Goal: Information Seeking & Learning: Find specific fact

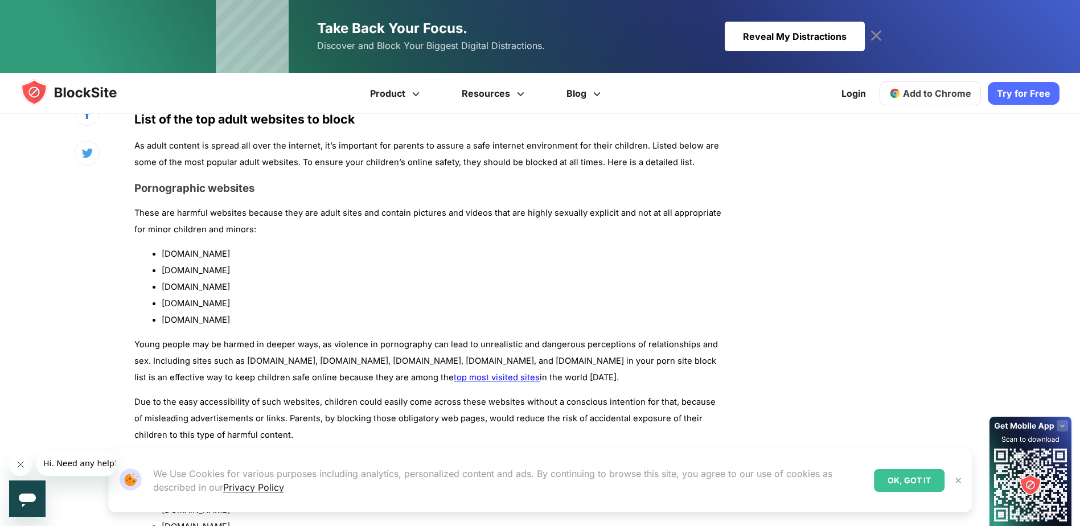
scroll to position [797, 0]
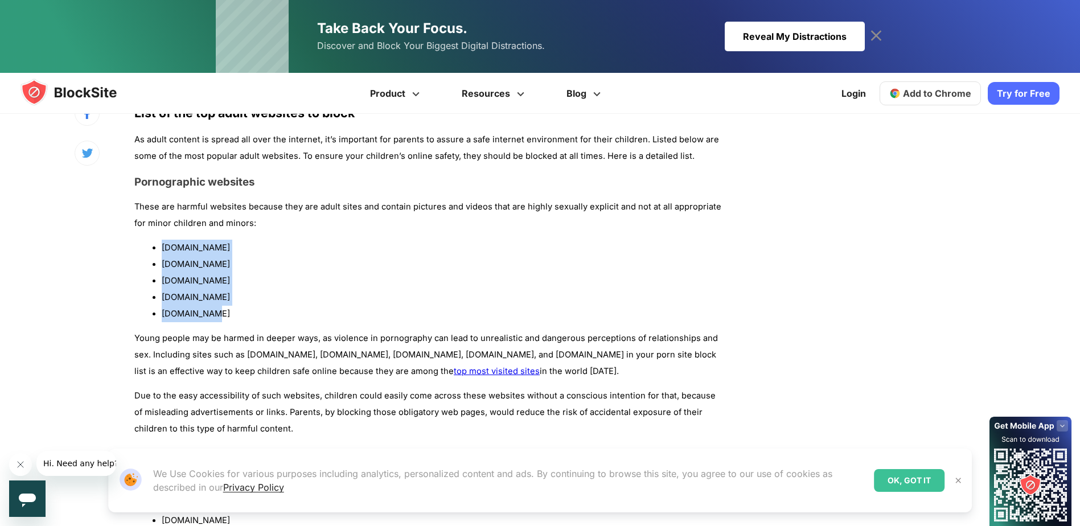
drag, startPoint x: 162, startPoint y: 248, endPoint x: 240, endPoint y: 313, distance: 100.7
click at [240, 313] on ul "[DOMAIN_NAME] [DOMAIN_NAME] [DOMAIN_NAME] [DOMAIN_NAME] [DOMAIN_NAME]" at bounding box center [428, 281] width 588 height 82
copy ul "[DOMAIN_NAME] [DOMAIN_NAME] [DOMAIN_NAME] [DOMAIN_NAME] [DOMAIN_NAME]"
click at [356, 306] on li "[DOMAIN_NAME]" at bounding box center [442, 314] width 561 height 17
click at [162, 260] on li "[DOMAIN_NAME]" at bounding box center [442, 264] width 561 height 17
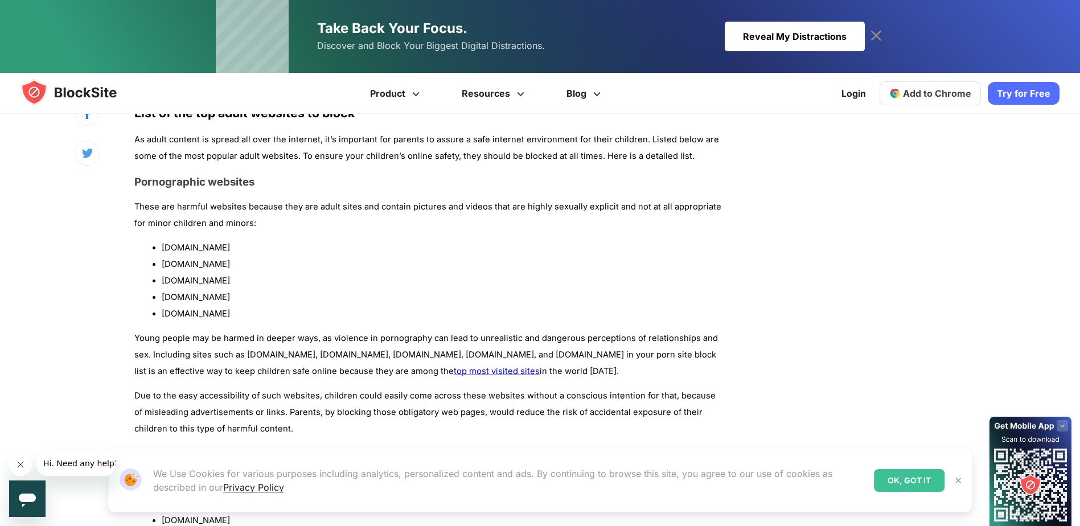
click at [166, 262] on li "[DOMAIN_NAME]" at bounding box center [442, 264] width 561 height 17
copy ul "[DOMAIN_NAME]"
click at [188, 313] on li "[DOMAIN_NAME]" at bounding box center [442, 314] width 561 height 17
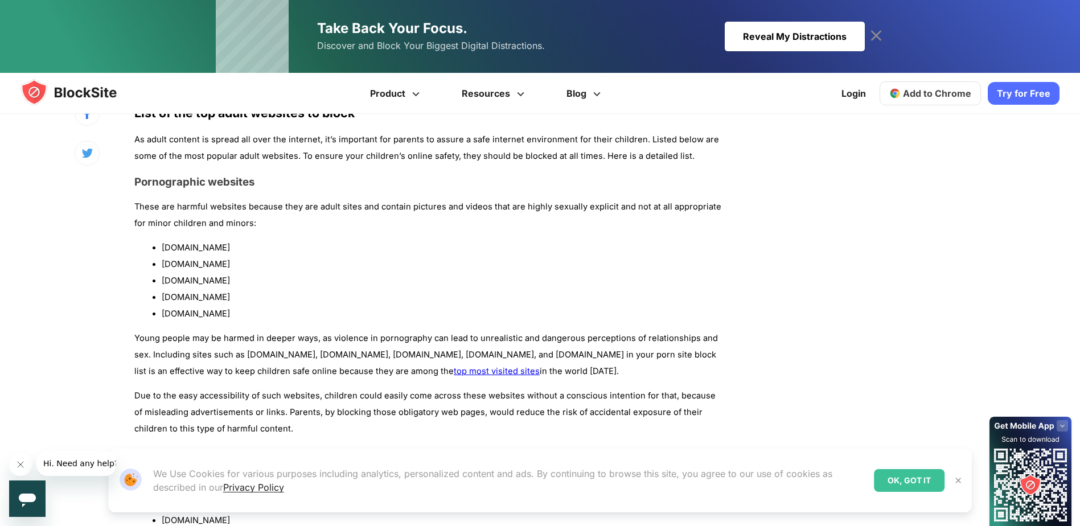
click at [183, 242] on li "[DOMAIN_NAME]" at bounding box center [442, 248] width 561 height 17
click at [179, 262] on li "[DOMAIN_NAME]" at bounding box center [442, 264] width 561 height 17
